Goal: Task Accomplishment & Management: Use online tool/utility

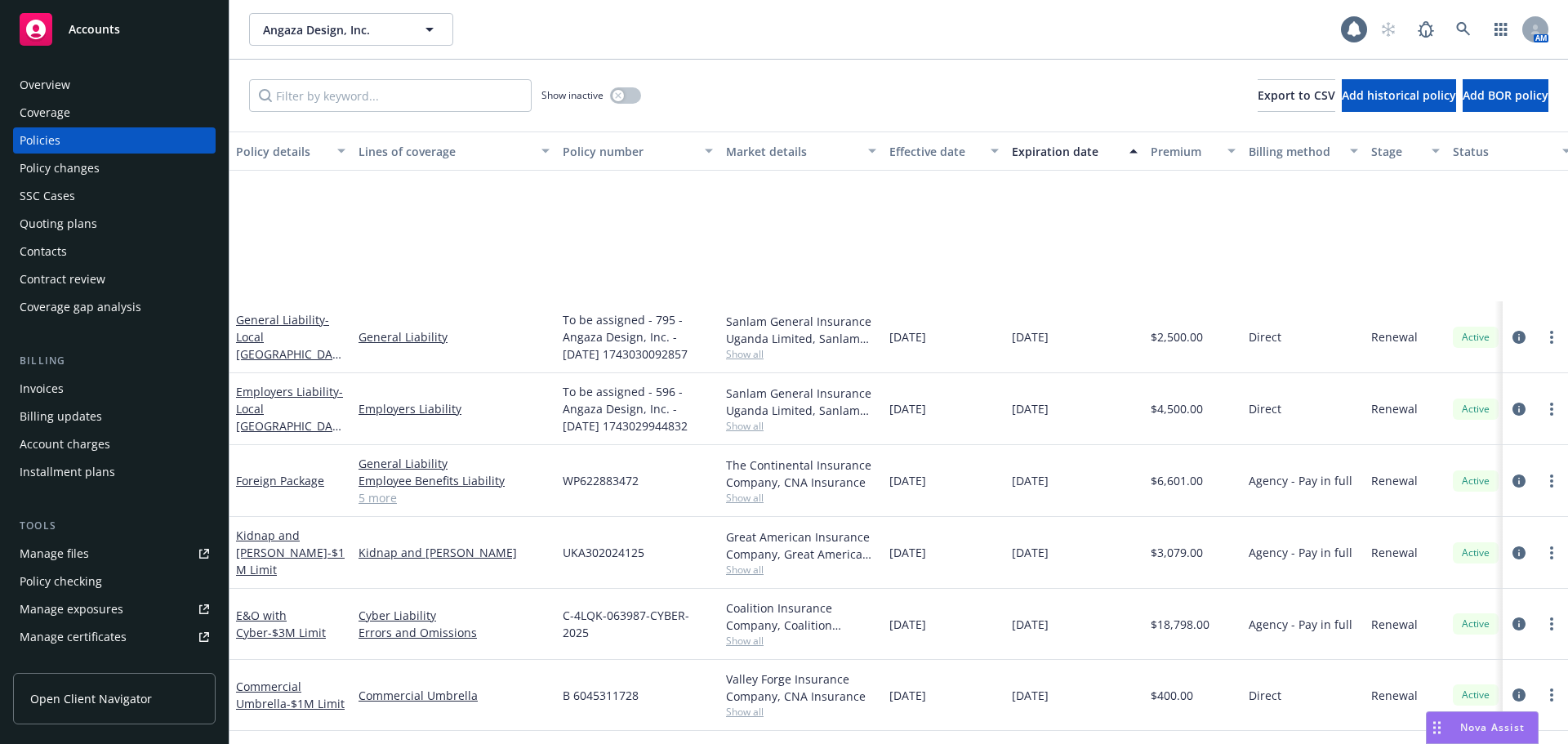
scroll to position [213, 0]
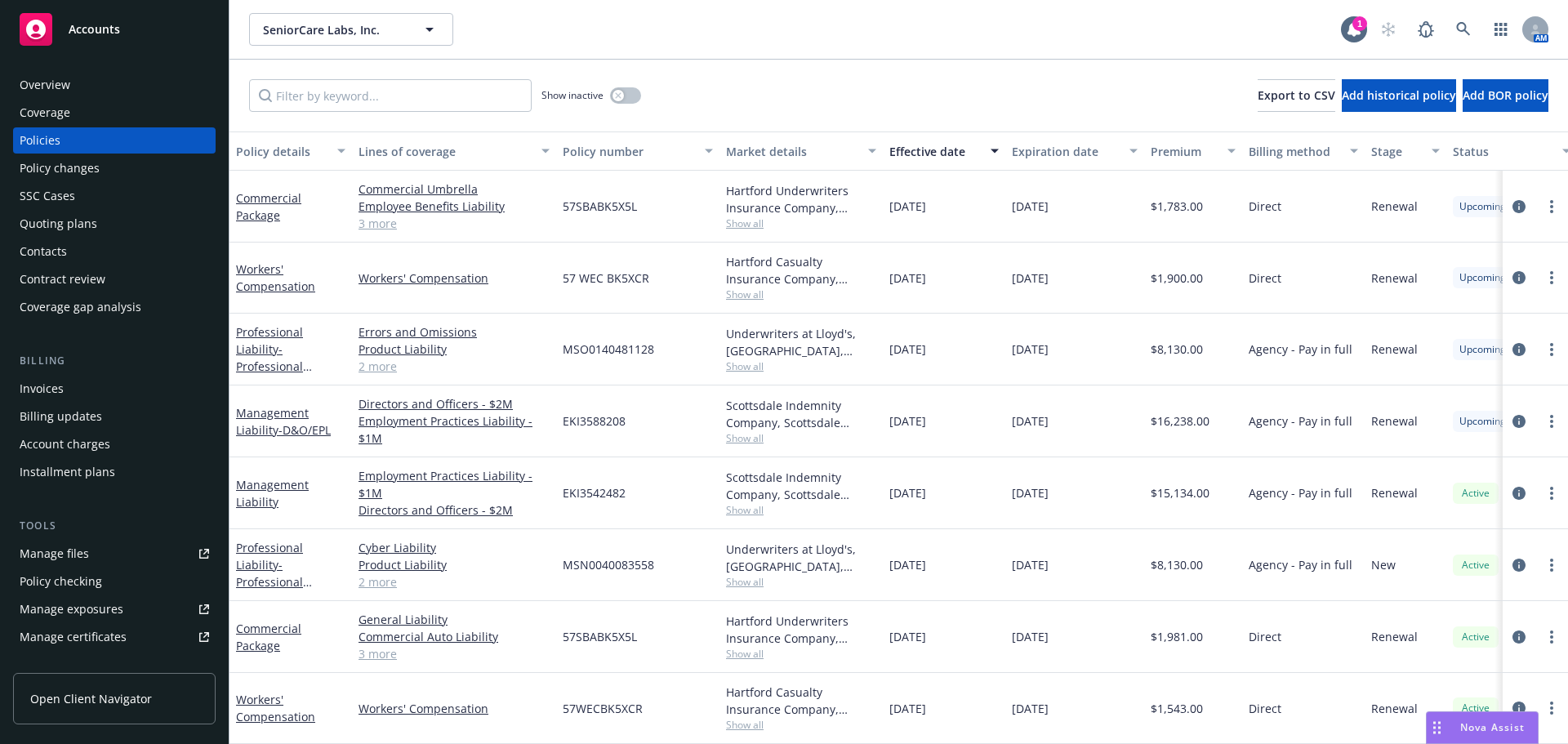
click at [104, 222] on div "Quoting plans" at bounding box center [114, 223] width 189 height 26
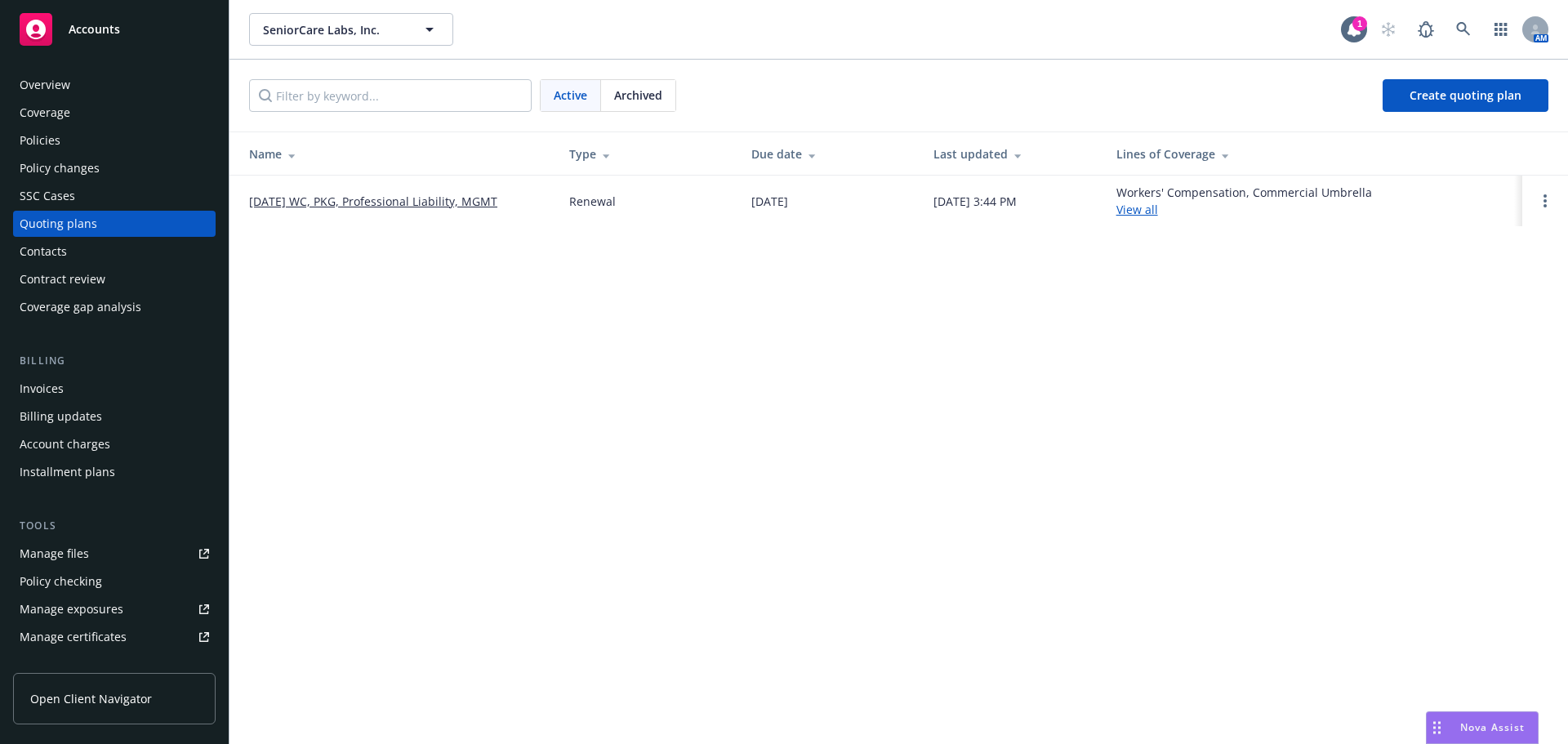
click at [385, 197] on link "09/01/25 WC, PKG, Professional Liability, MGMT" at bounding box center [374, 201] width 249 height 17
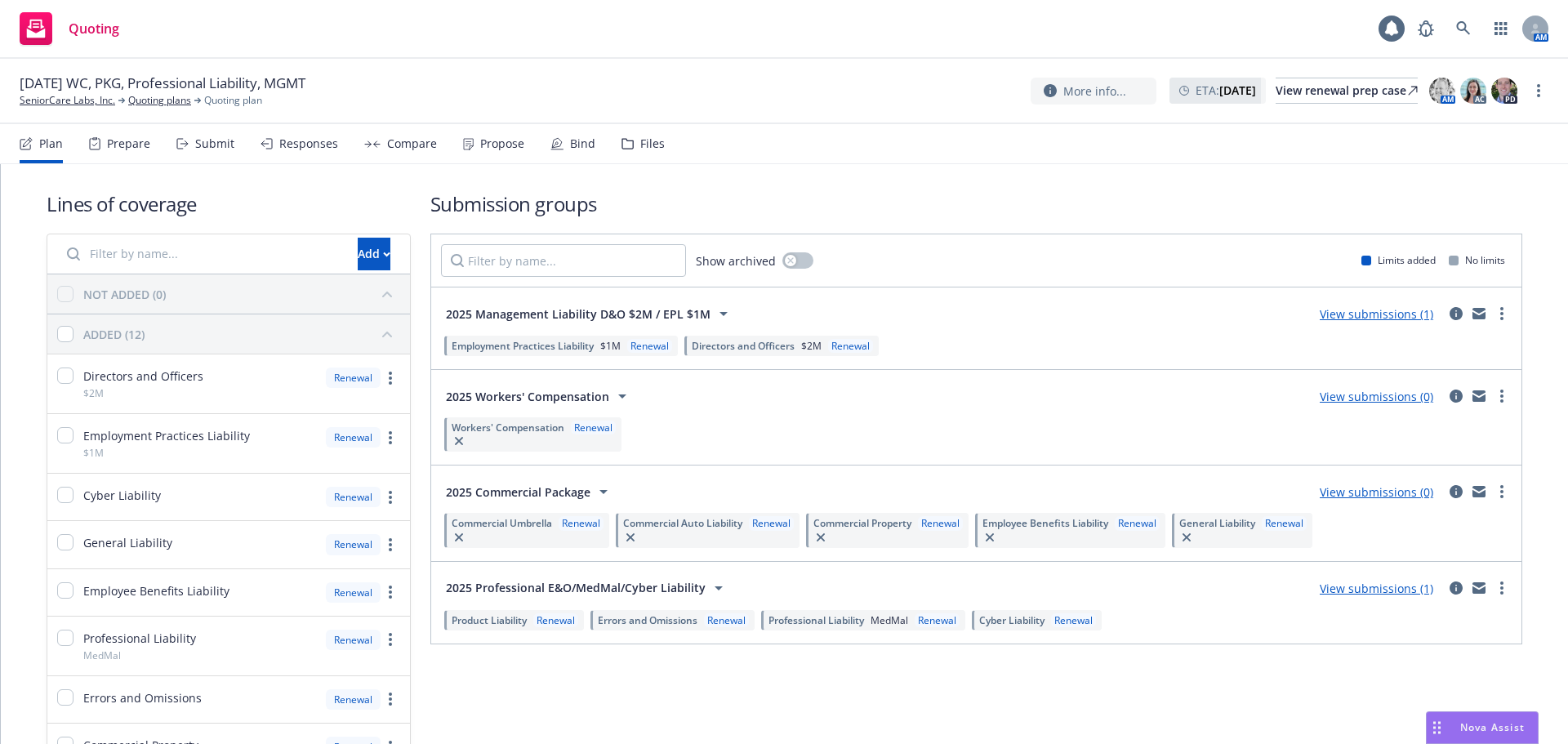
click at [583, 148] on div "Bind" at bounding box center [583, 143] width 25 height 14
